Goal: Book appointment/travel/reservation

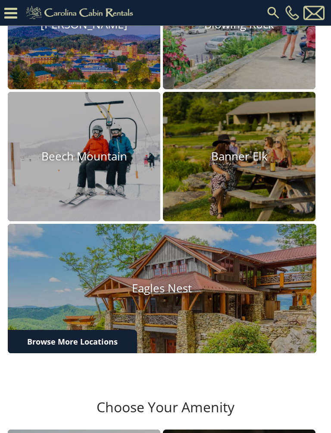
scroll to position [301, 0]
click at [81, 163] on h4 "Beech Mountain" at bounding box center [84, 156] width 153 height 13
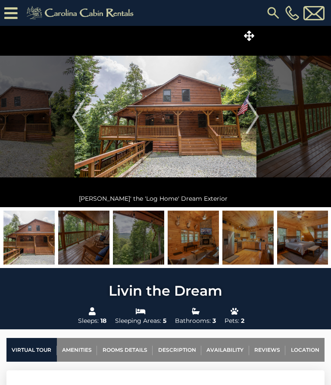
click at [254, 116] on img "Next" at bounding box center [252, 116] width 13 height 35
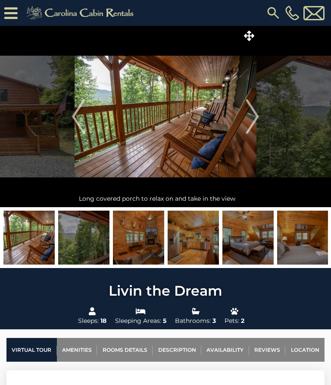
click at [255, 111] on img "Next" at bounding box center [252, 116] width 13 height 35
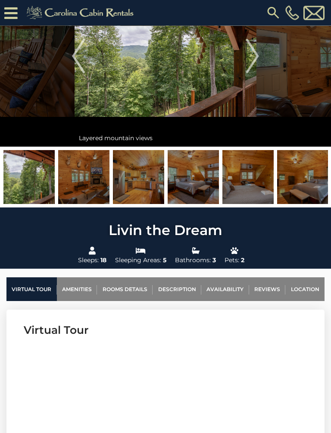
scroll to position [82, 0]
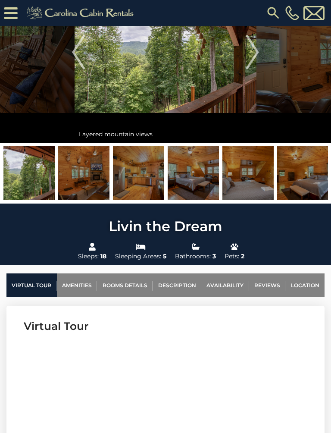
click at [83, 172] on img at bounding box center [83, 173] width 51 height 54
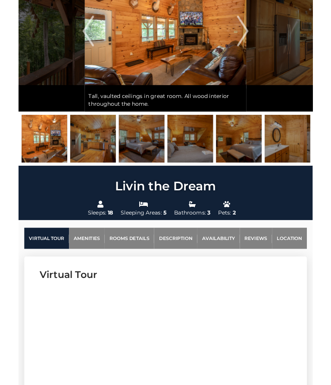
scroll to position [0, 0]
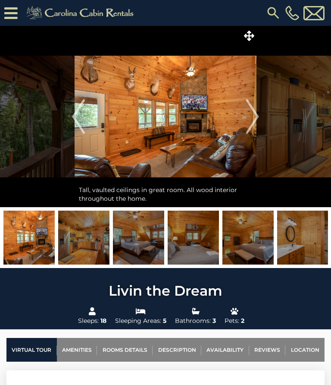
click at [172, 119] on img at bounding box center [166, 116] width 182 height 181
click at [170, 120] on img at bounding box center [166, 116] width 182 height 181
click at [256, 121] on img "Next" at bounding box center [252, 116] width 13 height 35
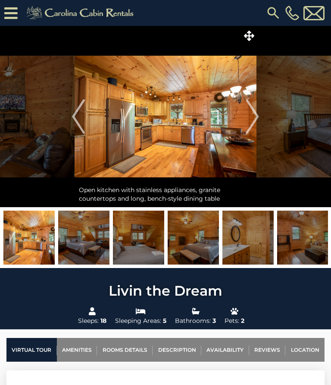
click at [256, 117] on img "Next" at bounding box center [252, 116] width 13 height 35
